Goal: Task Accomplishment & Management: Manage account settings

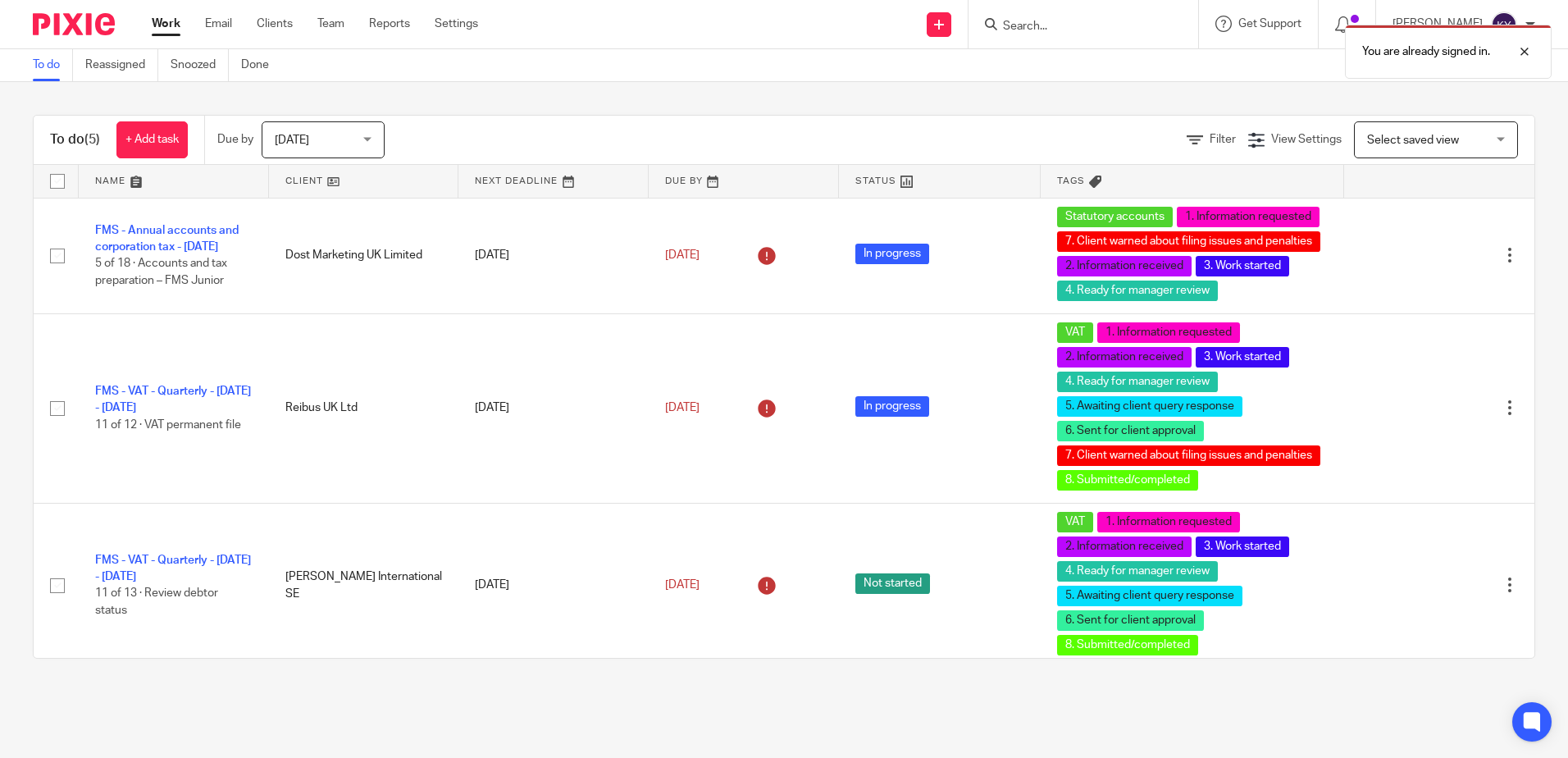
click at [1070, 32] on div "You are already signed in." at bounding box center [1167, 48] width 767 height 63
click at [1043, 29] on div "You are already signed in." at bounding box center [1167, 48] width 767 height 63
click at [1524, 47] on div at bounding box center [1512, 51] width 44 height 20
click at [1089, 47] on div "You are already signed in." at bounding box center [1167, 48] width 767 height 63
click at [1054, 28] on input "Search" at bounding box center [1074, 27] width 147 height 15
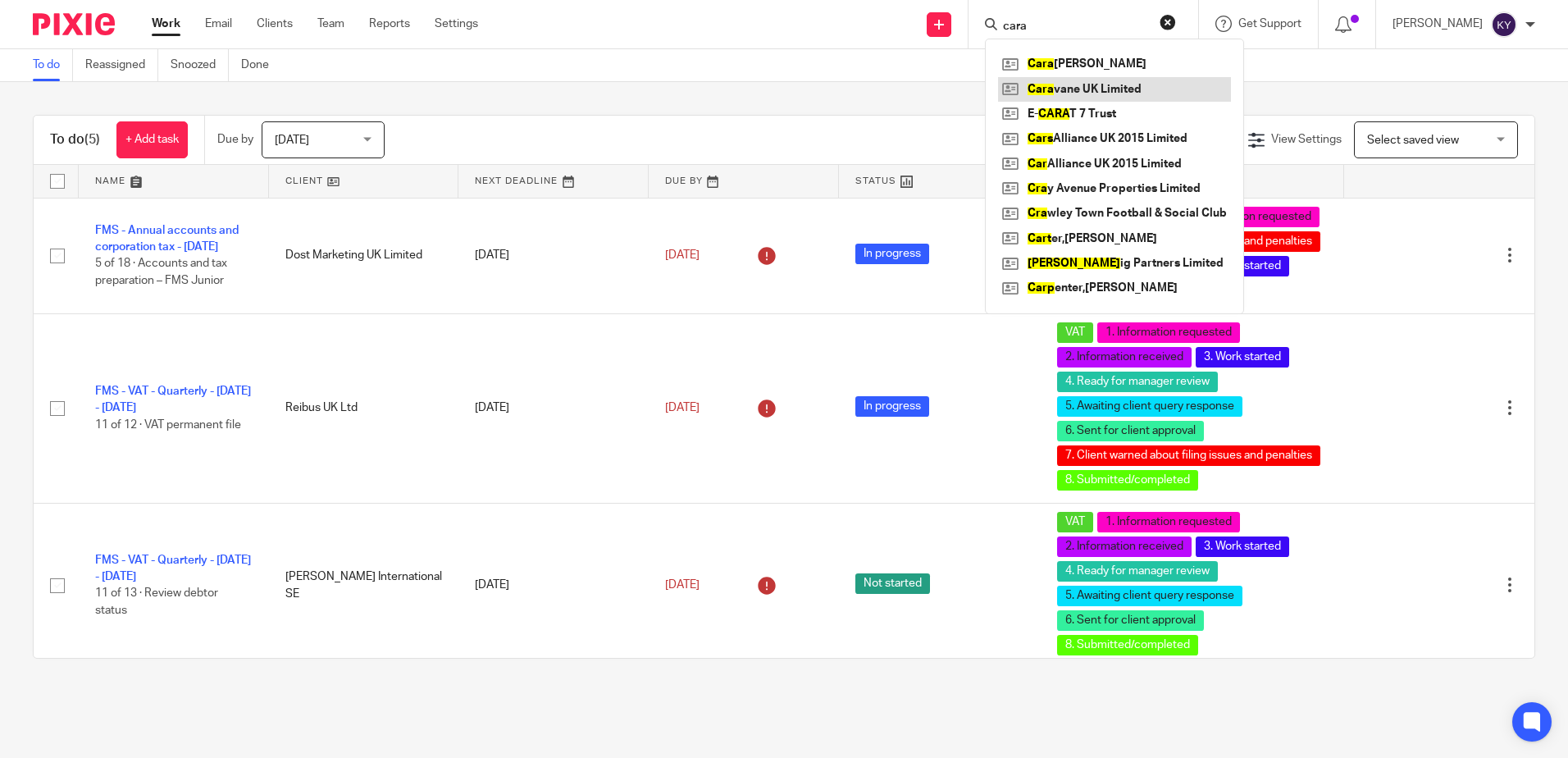
type input "cara"
click at [1113, 84] on link at bounding box center [1114, 89] width 233 height 24
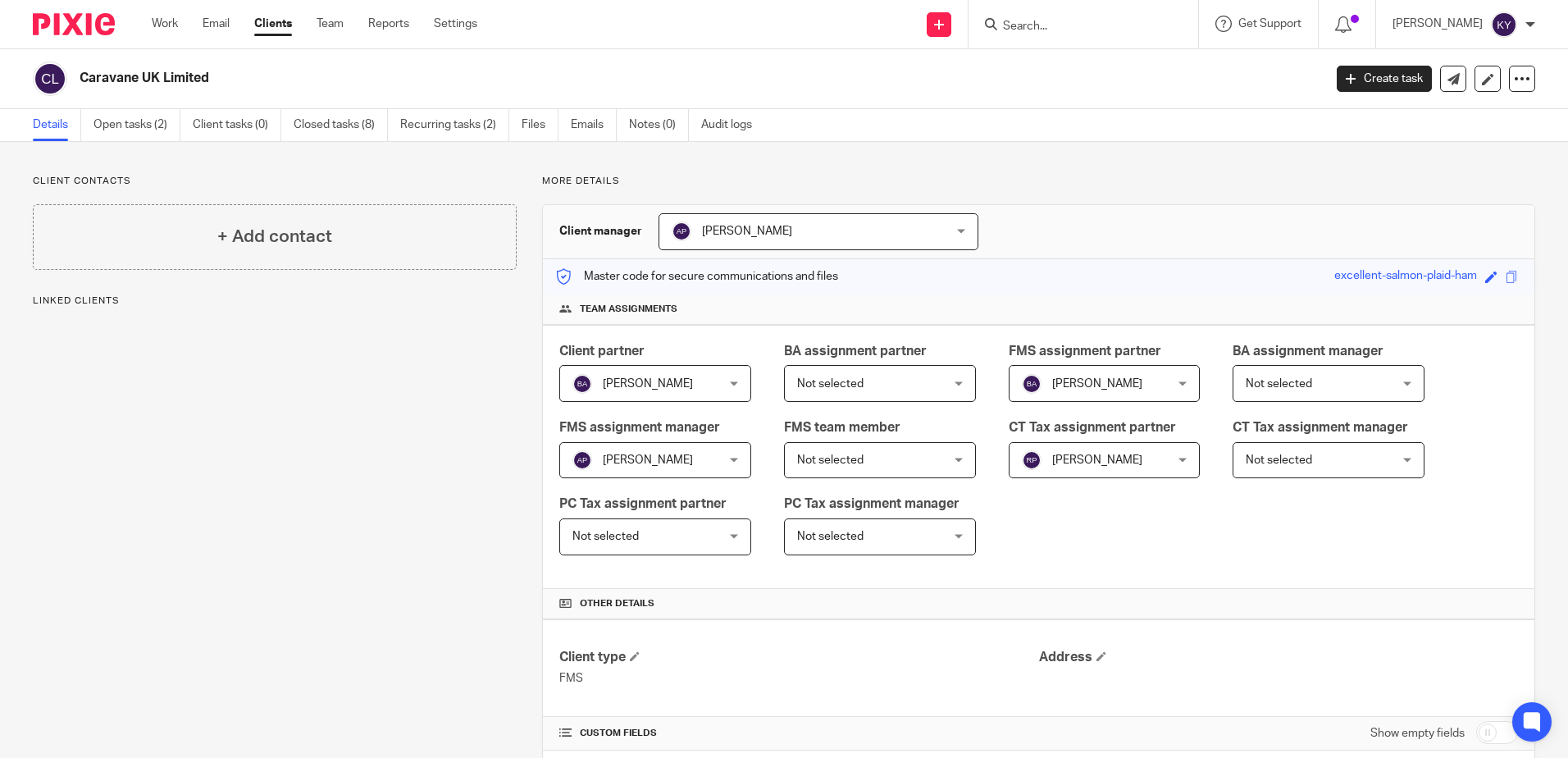
click at [145, 132] on link "Open tasks (2)" at bounding box center [137, 125] width 87 height 32
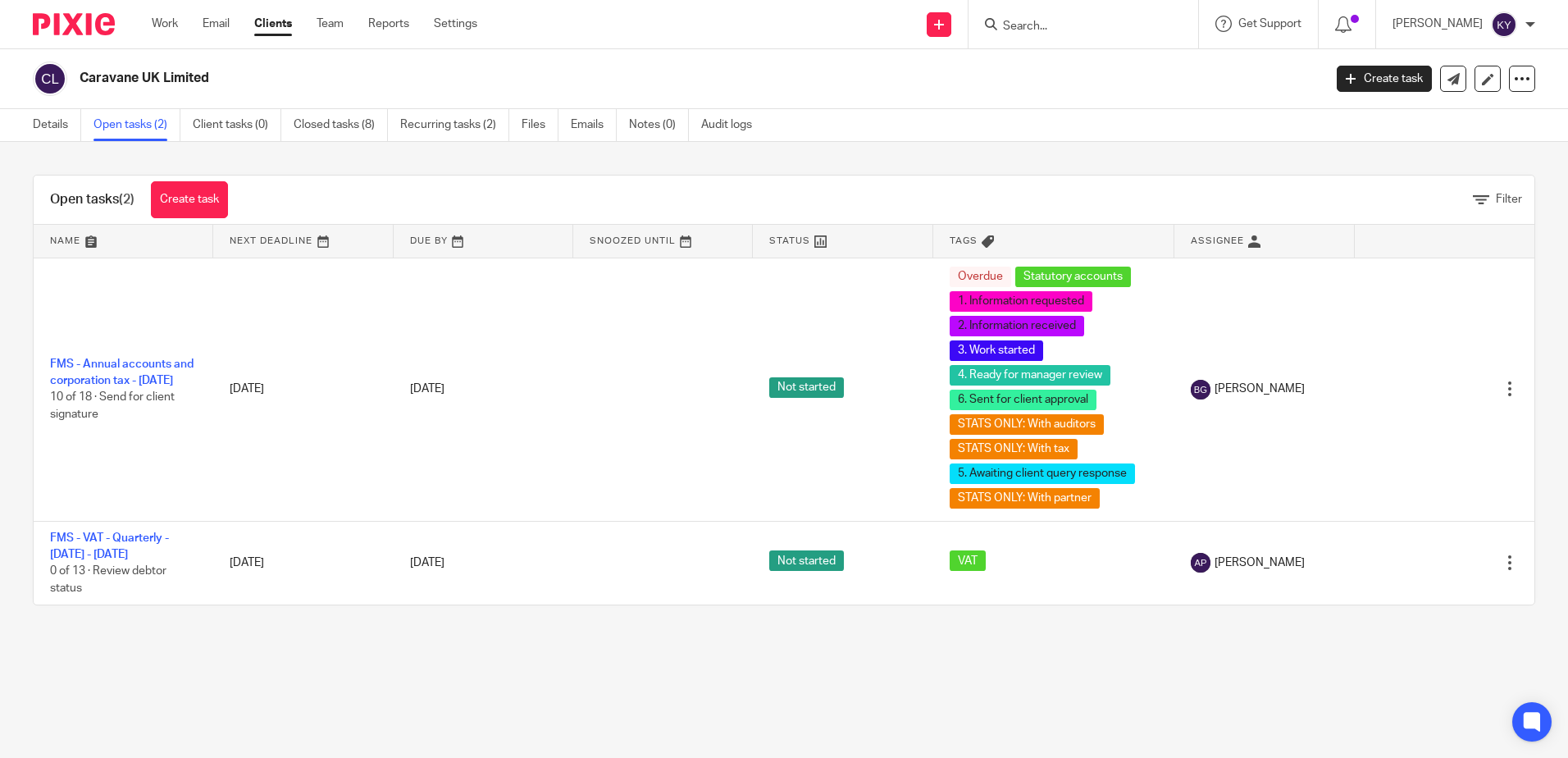
click at [1060, 26] on input "Search" at bounding box center [1074, 27] width 147 height 15
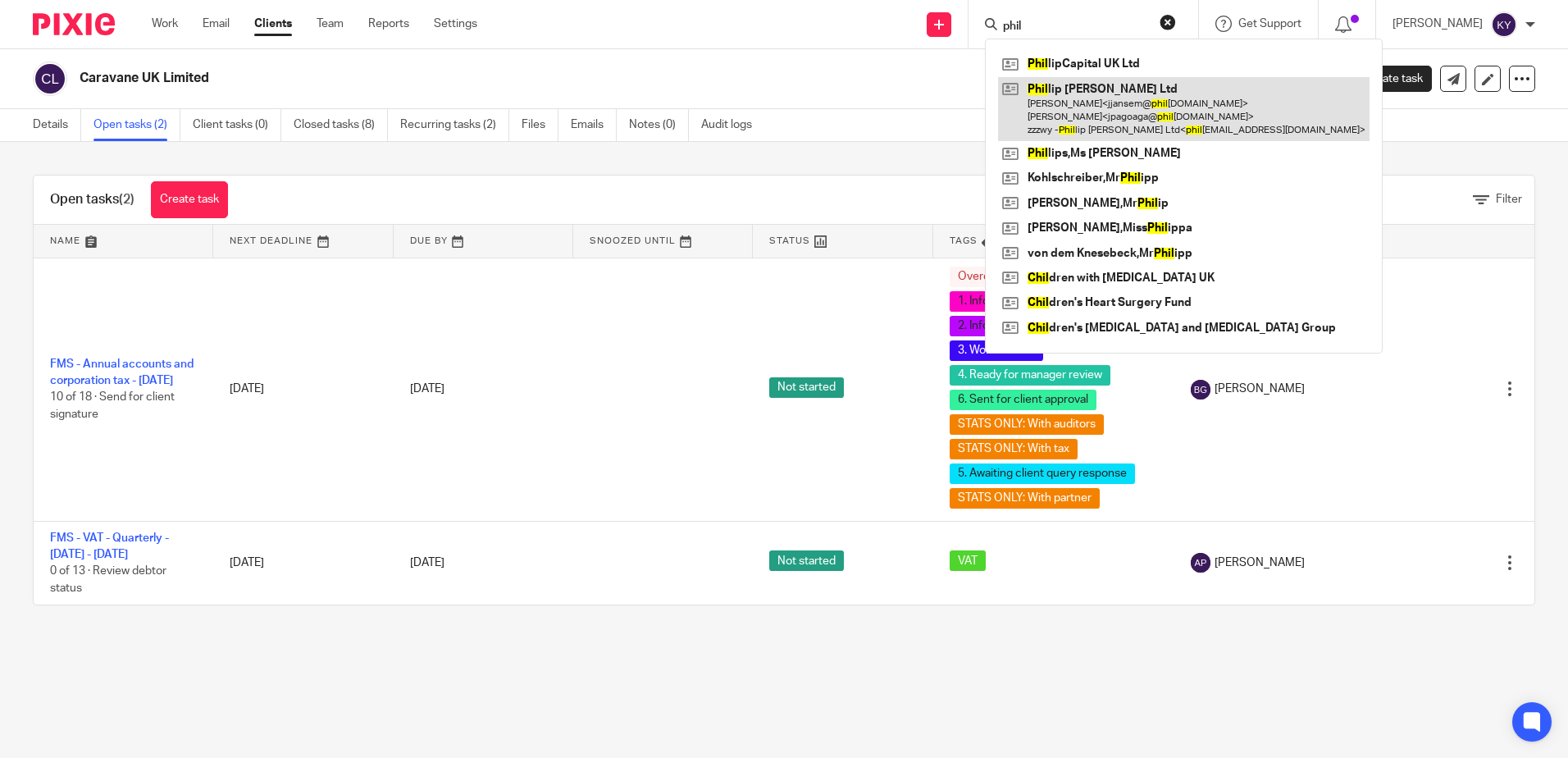
type input "phil"
click at [1084, 119] on link at bounding box center [1184, 109] width 371 height 64
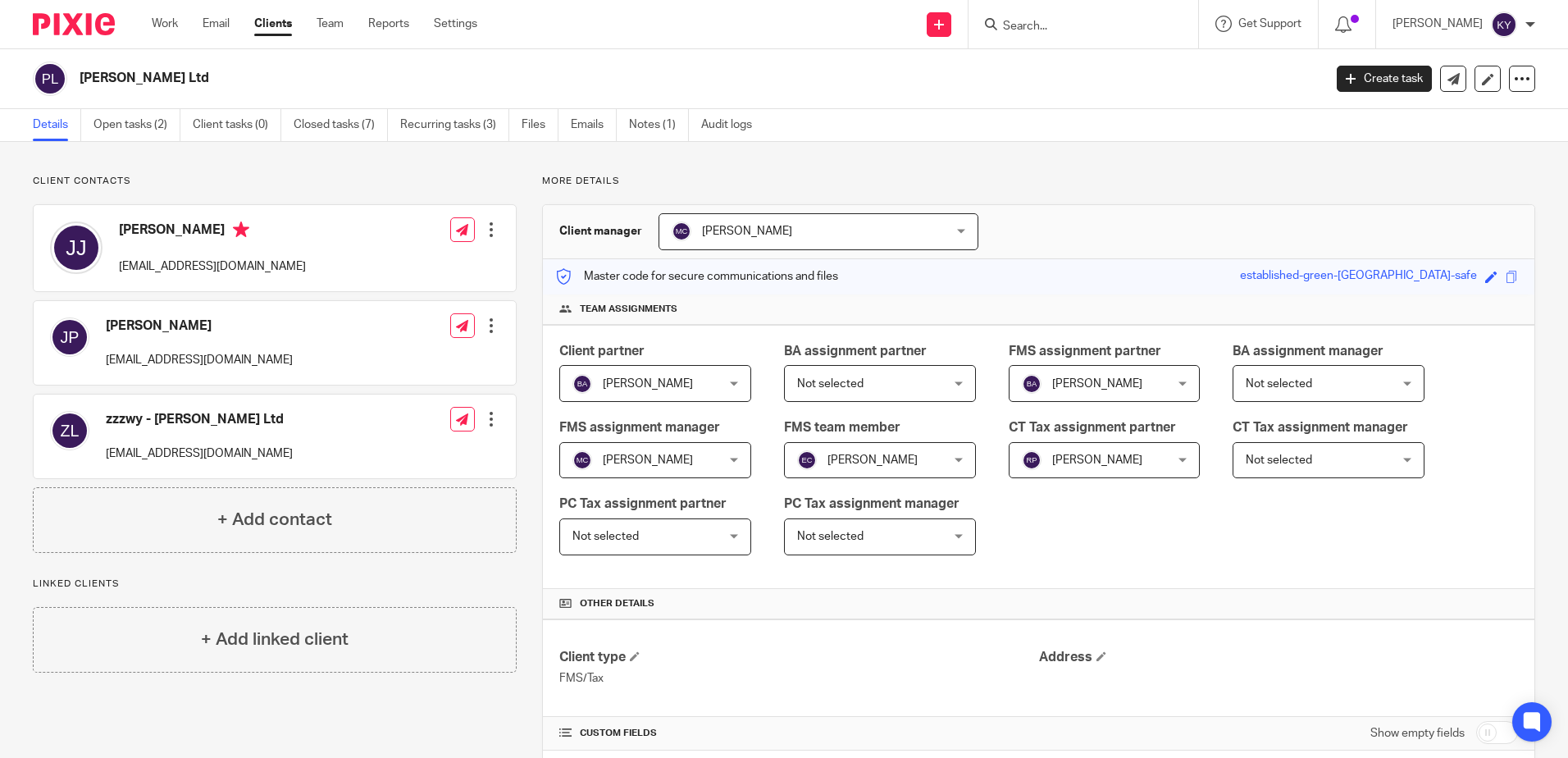
click at [1057, 11] on div at bounding box center [1084, 24] width 230 height 49
click at [1051, 28] on input "Search" at bounding box center [1074, 27] width 147 height 15
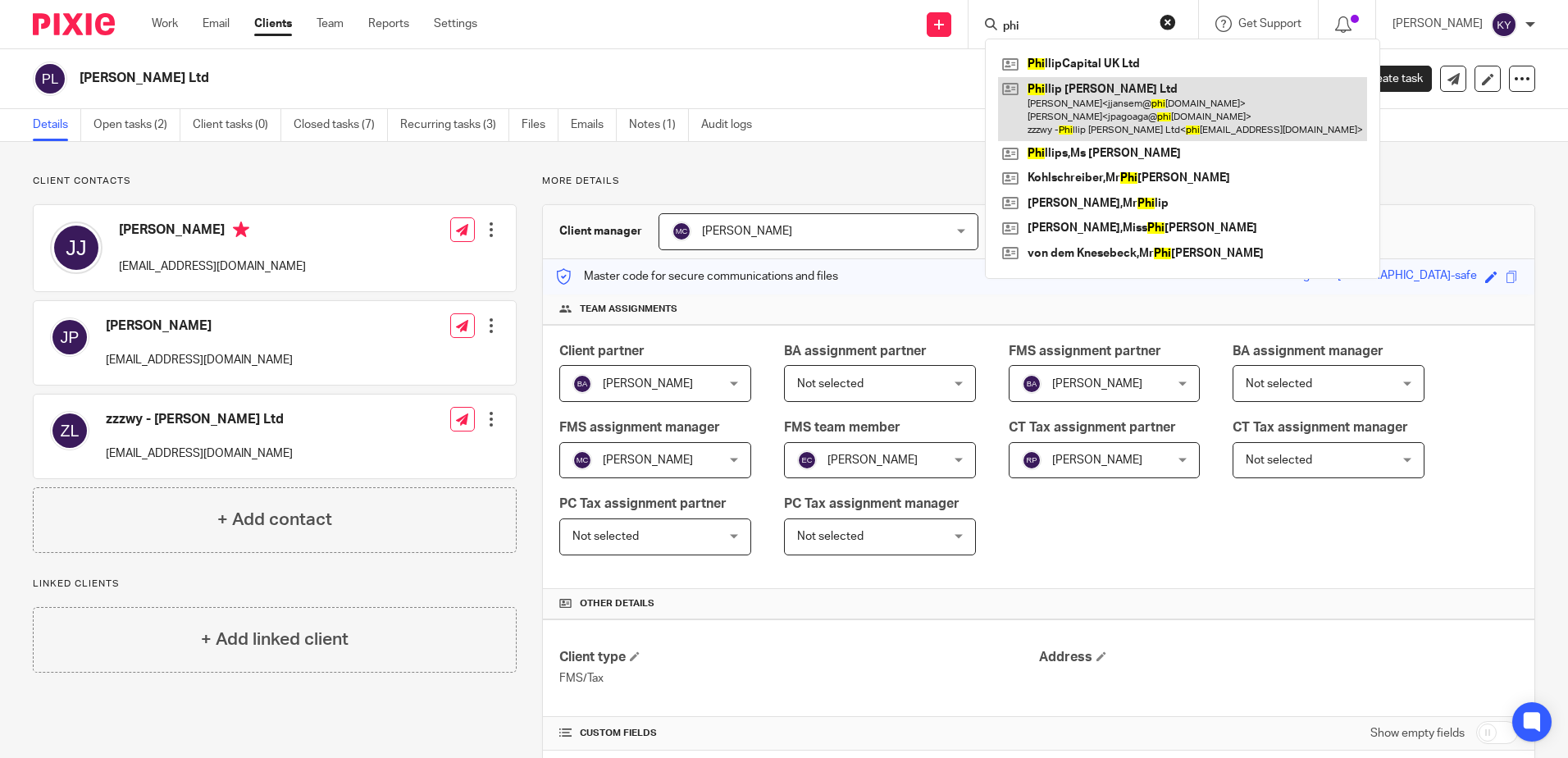
type input "phi"
click at [1099, 107] on link at bounding box center [1183, 109] width 369 height 64
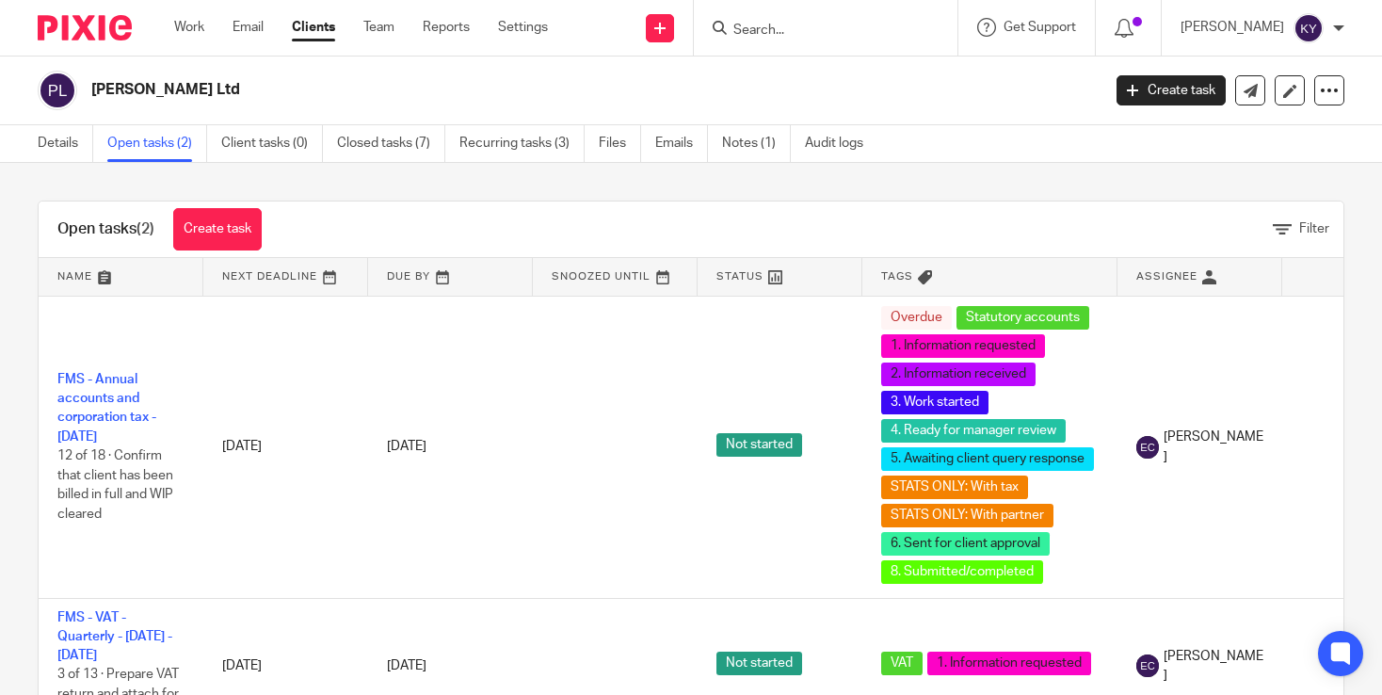
click at [794, 37] on input "Search" at bounding box center [815, 31] width 169 height 17
type input "smoke"
click at [852, 56] on div "Smoke & Mirrors Group Limited" at bounding box center [845, 73] width 264 height 58
click at [873, 78] on link at bounding box center [844, 73] width 233 height 28
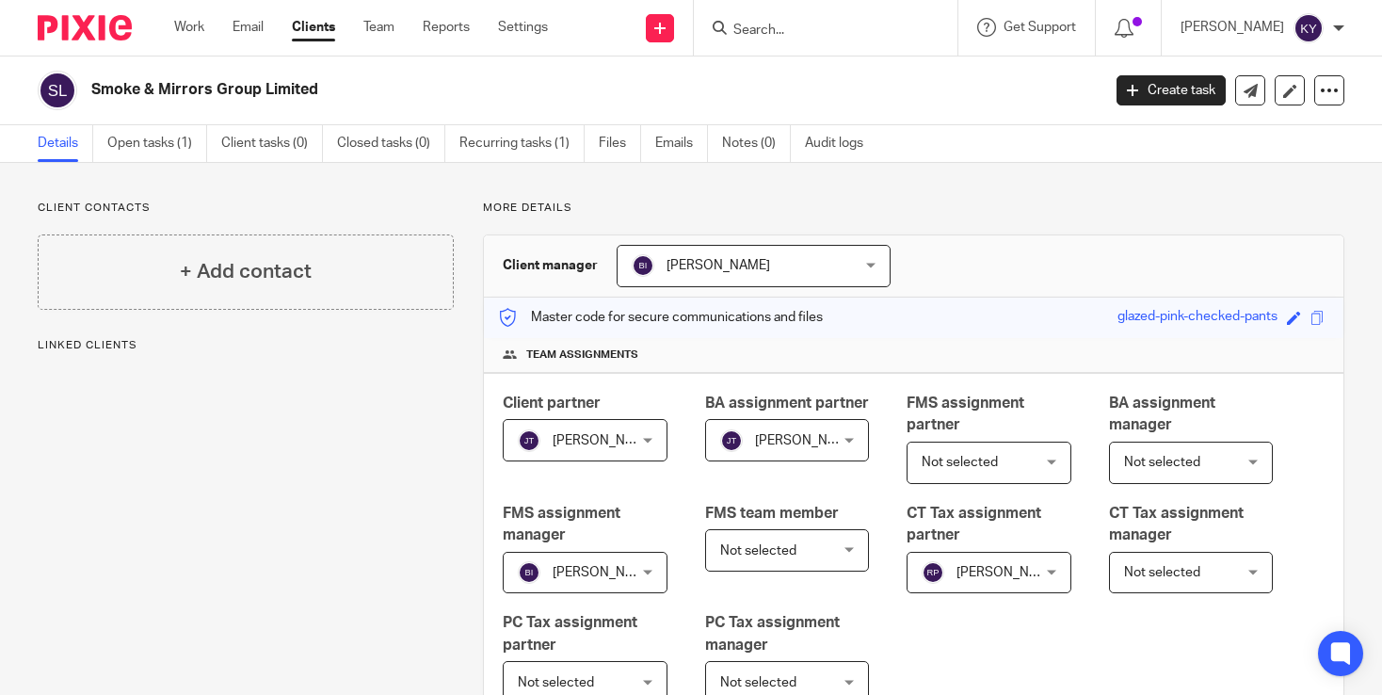
click at [135, 137] on link "Open tasks (1)" at bounding box center [157, 143] width 100 height 37
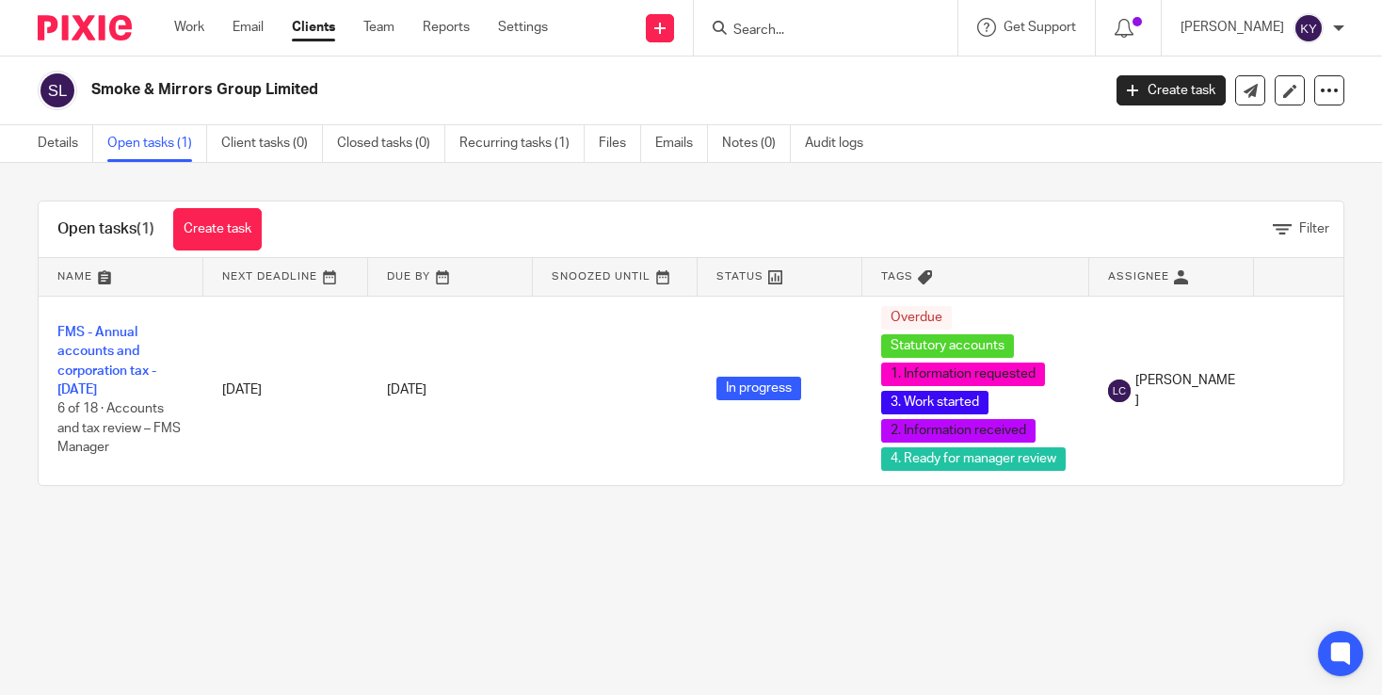
click at [859, 24] on input "Search" at bounding box center [815, 31] width 169 height 17
paste input "Toggle Software Services UK Ltd"
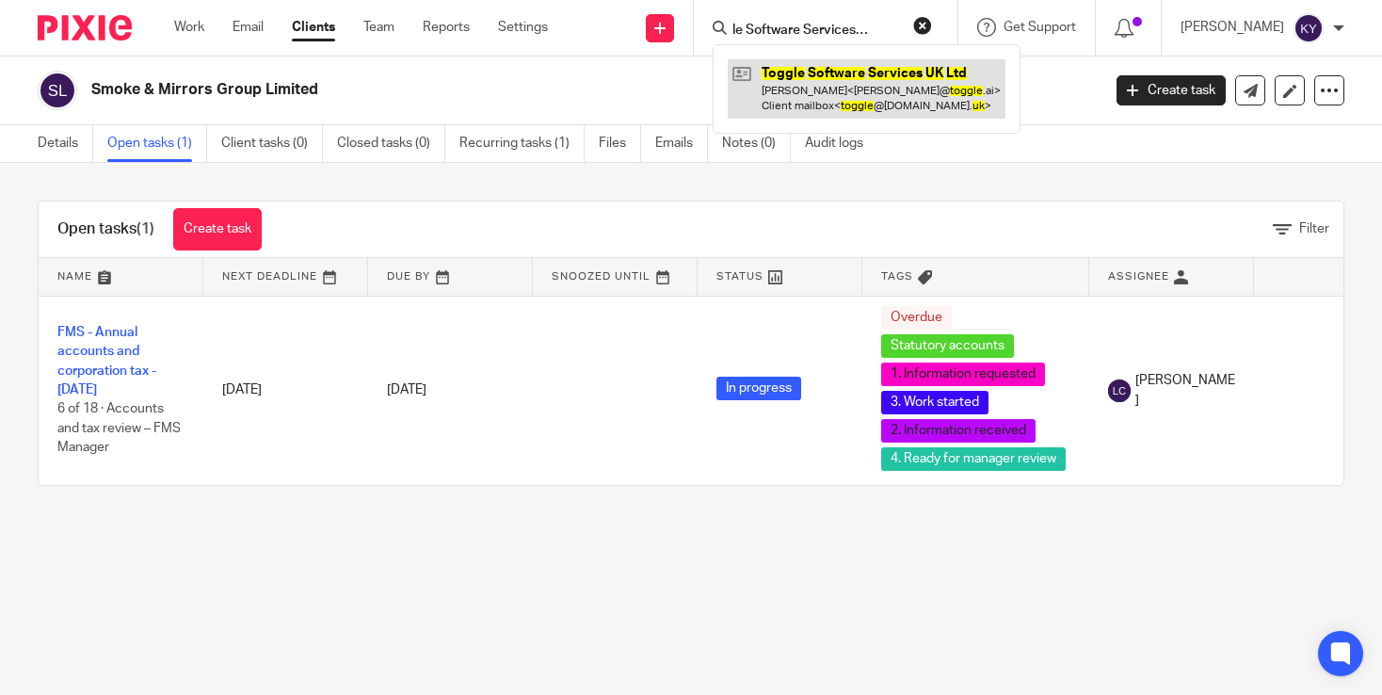
type input "Toggle Software Services UK Ltd"
click at [874, 88] on link at bounding box center [867, 88] width 278 height 58
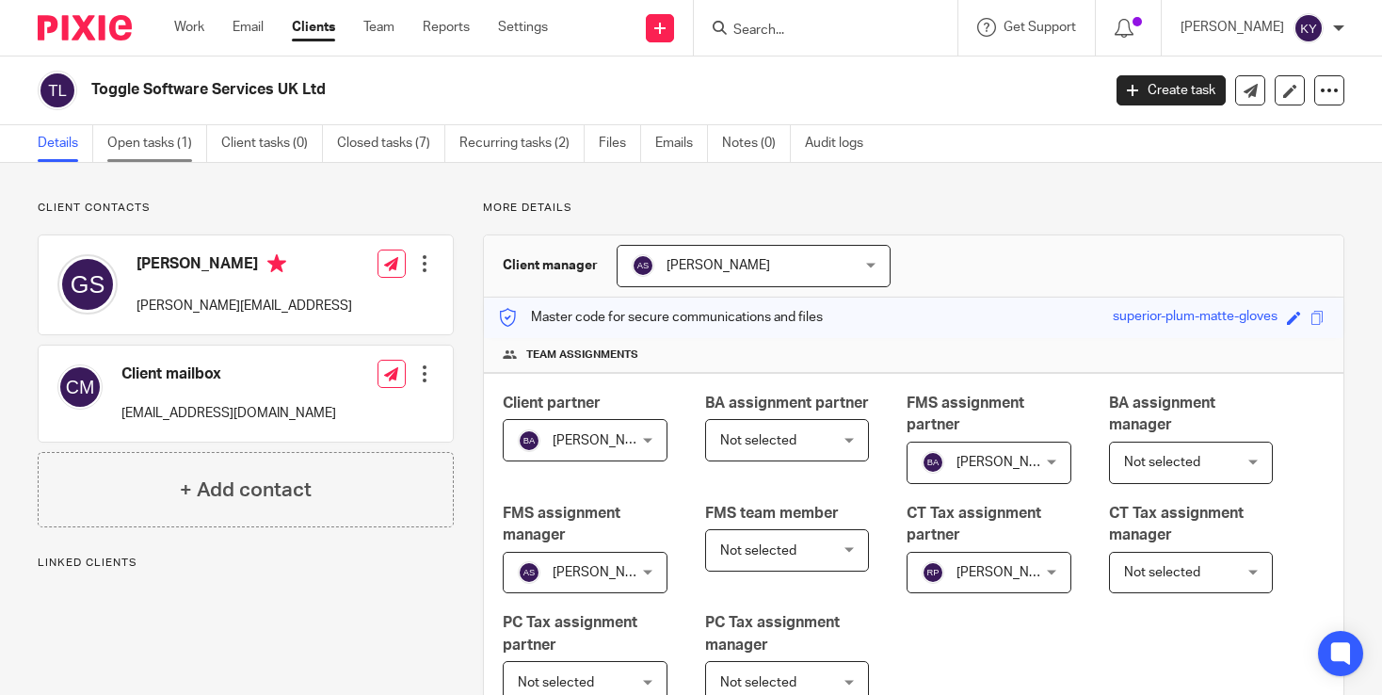
click at [170, 143] on link "Open tasks (1)" at bounding box center [157, 143] width 100 height 37
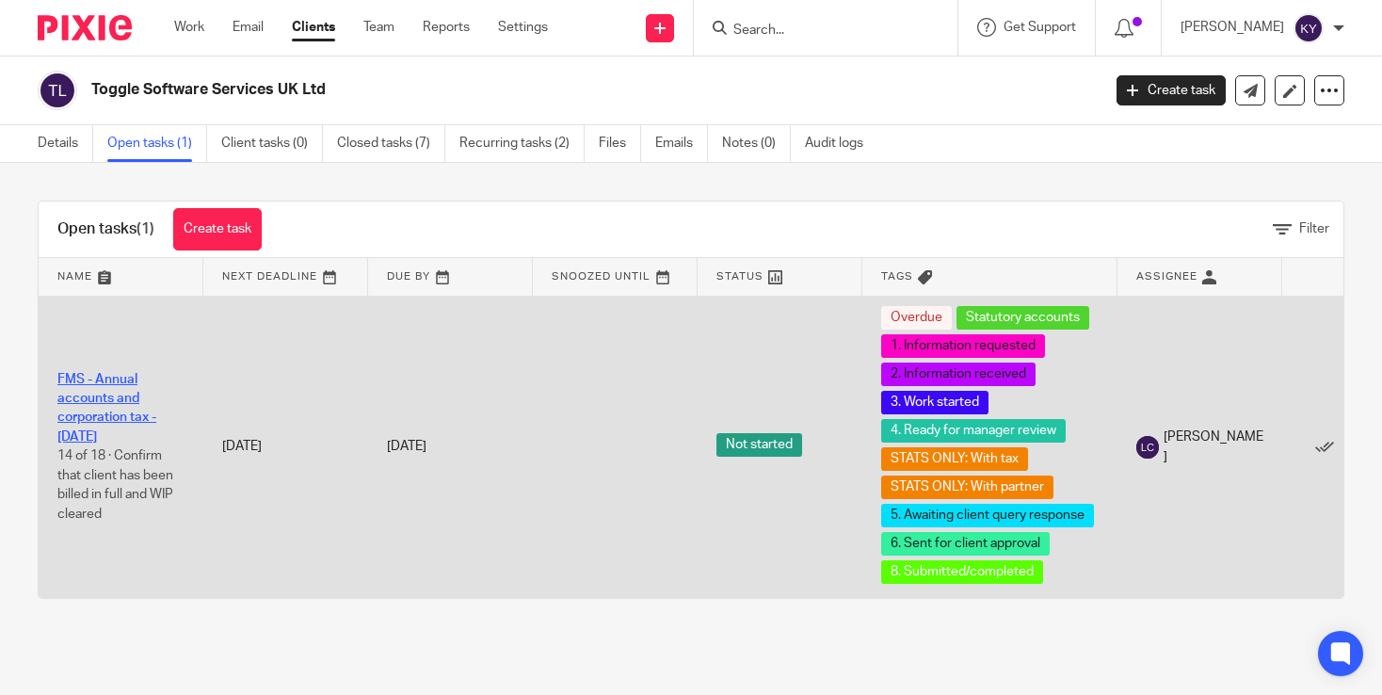
click at [76, 415] on link "FMS - Annual accounts and corporation tax - [DATE]" at bounding box center [106, 408] width 99 height 71
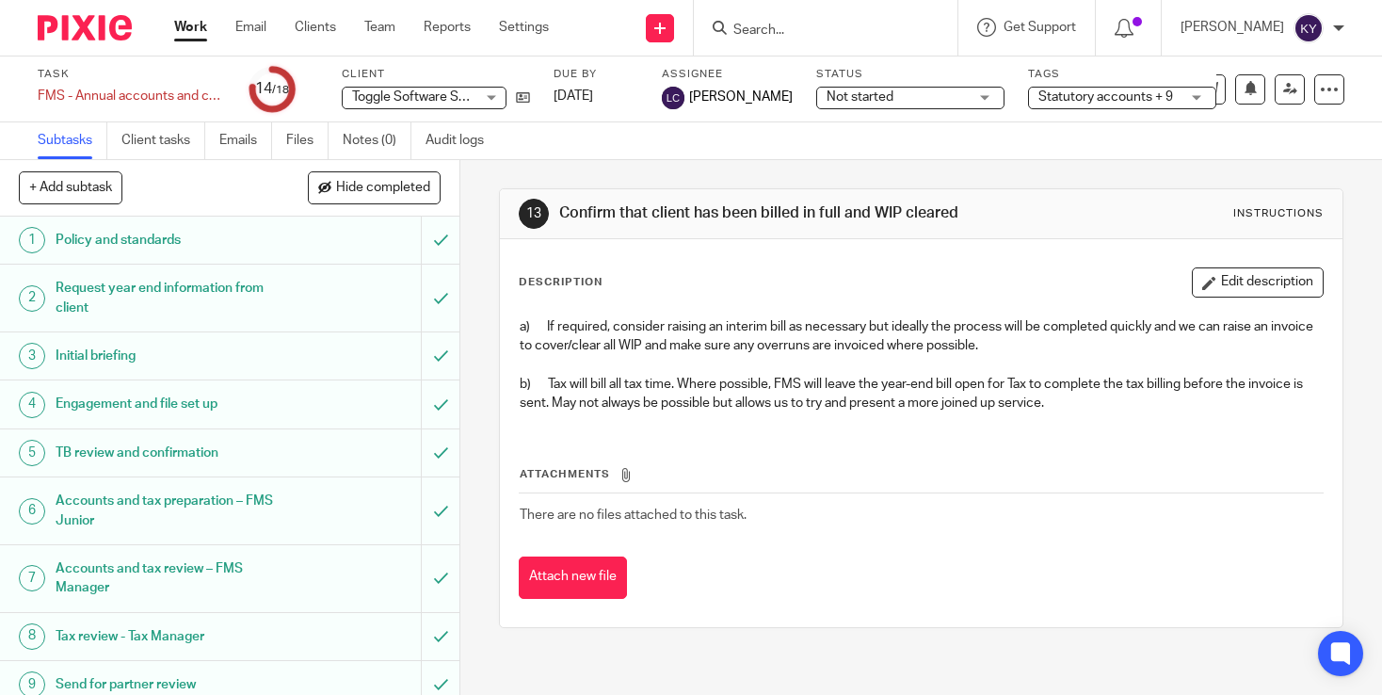
click at [478, 331] on div "13 Confirm that client has been billed in full and WIP cleared Instructions Des…" at bounding box center [921, 427] width 922 height 535
click at [951, 101] on span "Not started" at bounding box center [897, 98] width 141 height 20
click at [1081, 202] on div "13 Confirm that client has been billed in full and WIP cleared Instructions" at bounding box center [921, 214] width 805 height 30
click at [925, 98] on span "Not started" at bounding box center [897, 98] width 141 height 20
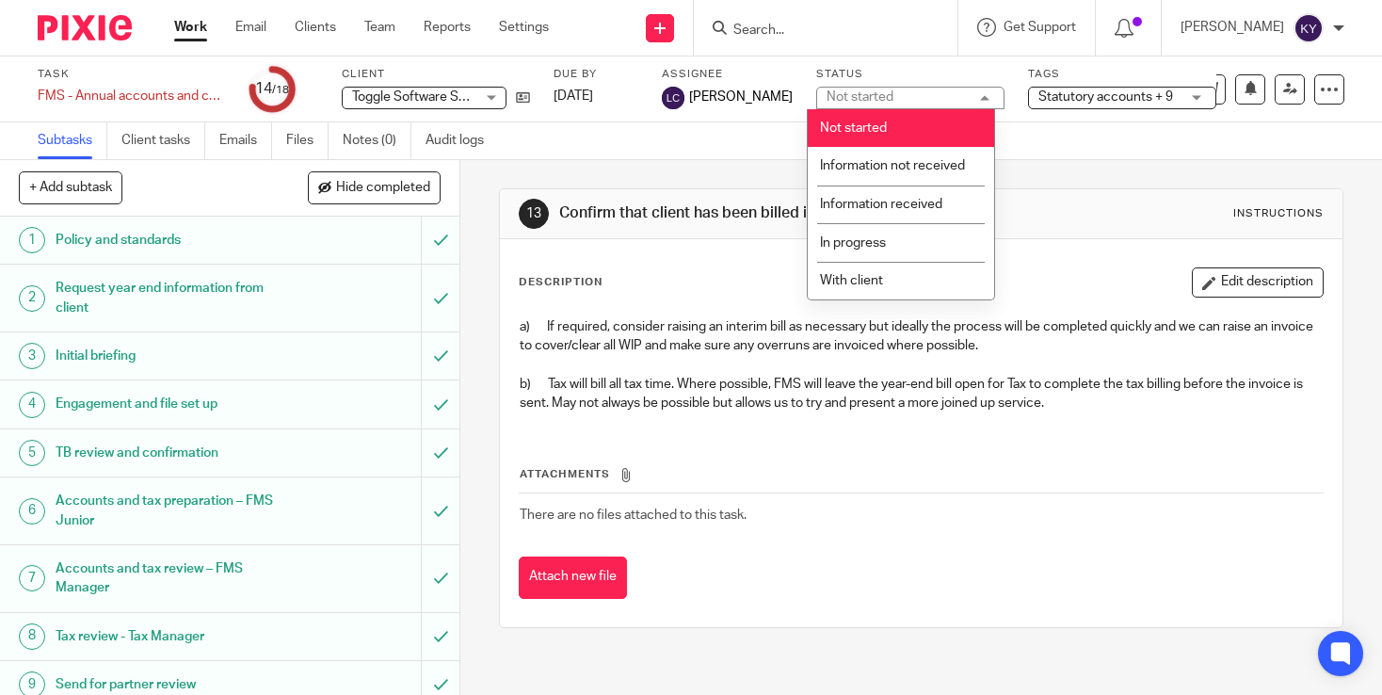
click at [812, 24] on input "Search" at bounding box center [815, 31] width 169 height 17
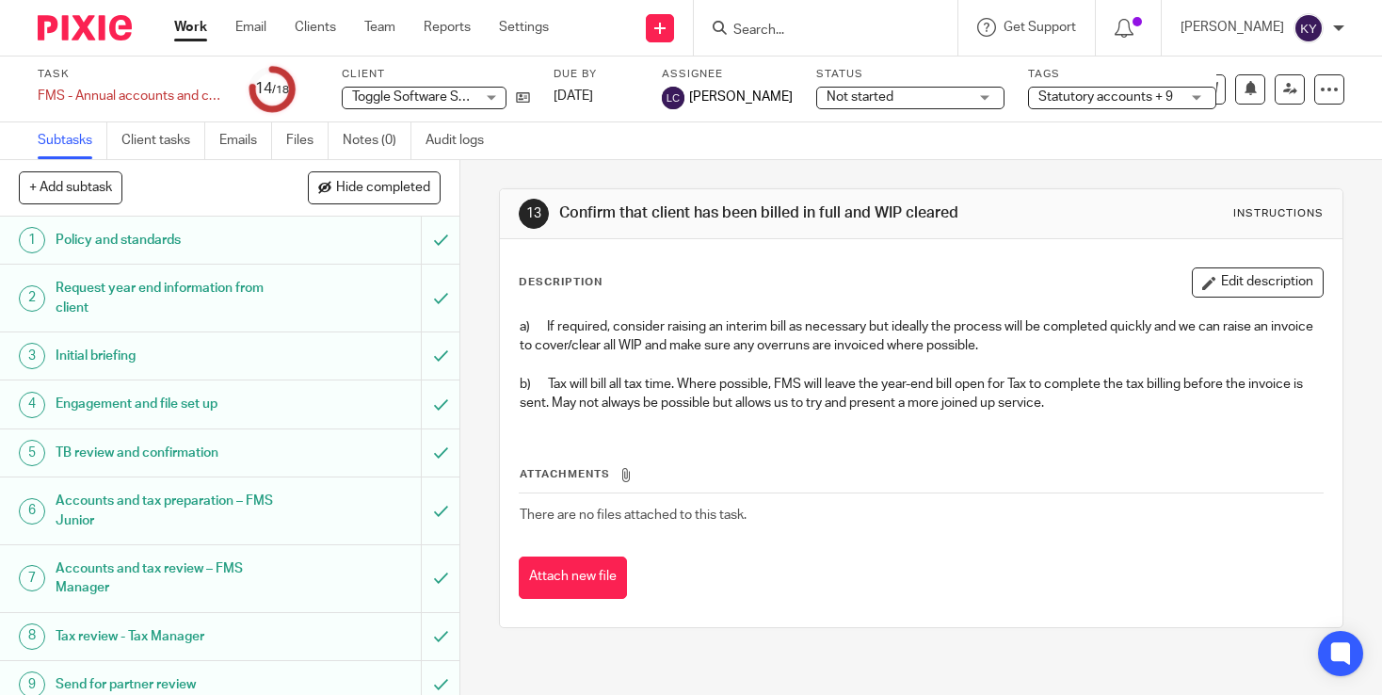
paste input "Typhoon International Limited"
type input "Typhoon International Limited"
drag, startPoint x: 844, startPoint y: 79, endPoint x: 769, endPoint y: 90, distance: 75.2
click at [844, 79] on link at bounding box center [844, 73] width 233 height 28
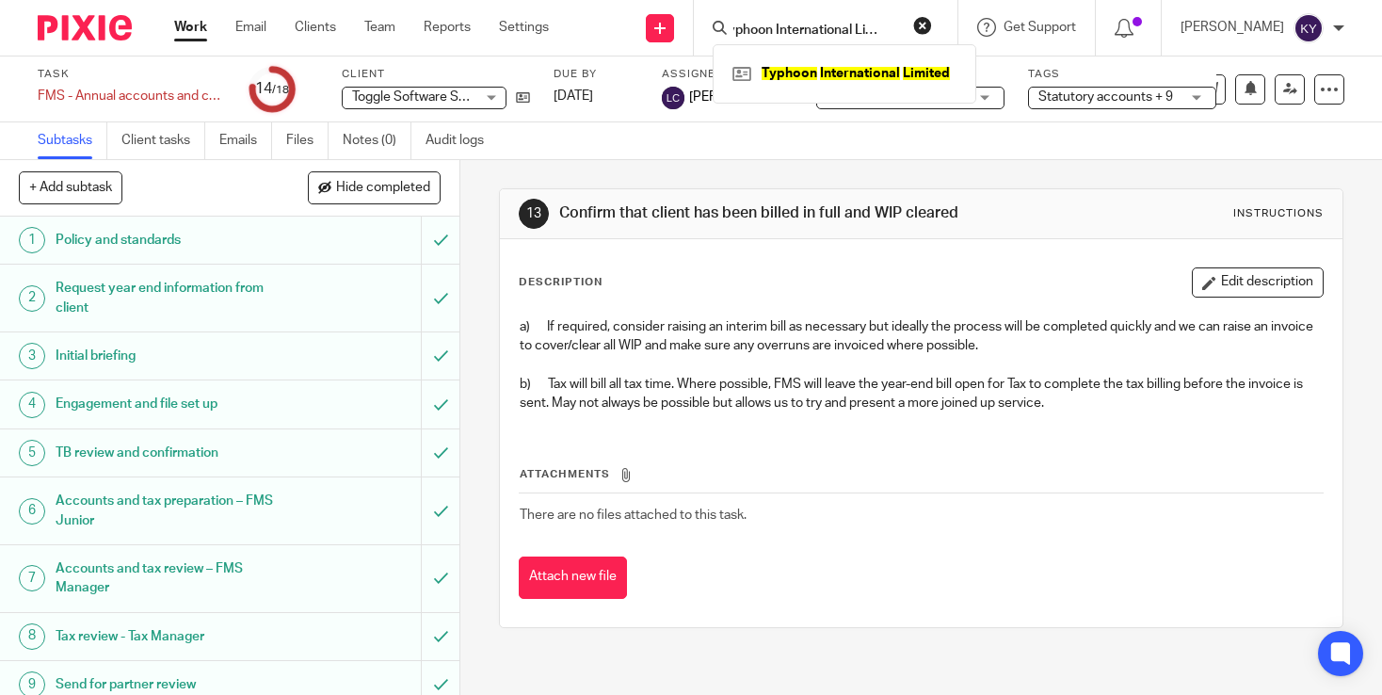
scroll to position [0, 0]
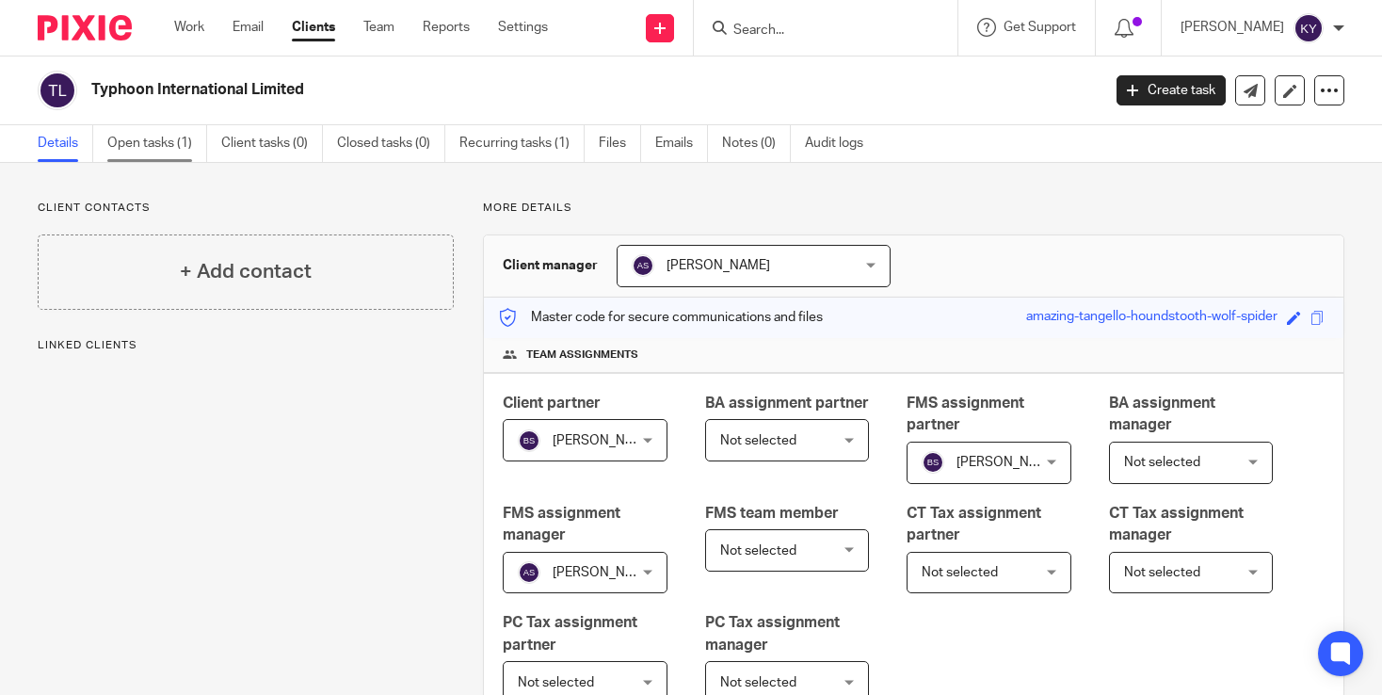
click at [151, 139] on link "Open tasks (1)" at bounding box center [157, 143] width 100 height 37
